Goal: Navigation & Orientation: Go to known website

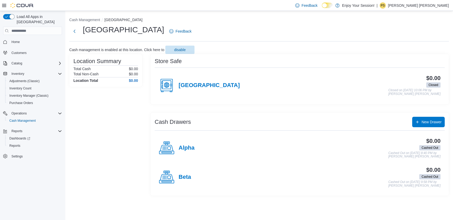
click at [431, 7] on p "Prithvi Shikhar" at bounding box center [418, 5] width 61 height 6
click at [420, 50] on span "Sign Out" at bounding box center [416, 50] width 14 height 5
